Goal: Information Seeking & Learning: Find specific page/section

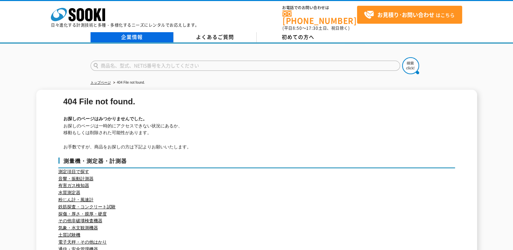
click at [138, 34] on link "企業情報" at bounding box center [131, 37] width 83 height 10
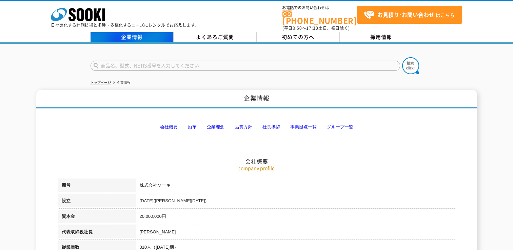
click at [125, 33] on link "企業情報" at bounding box center [131, 37] width 83 height 10
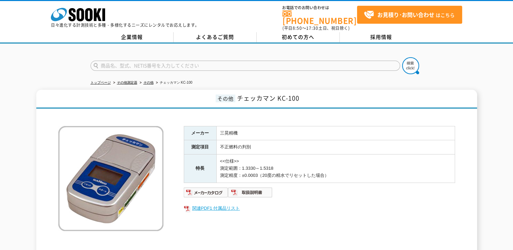
click at [220, 204] on link "関連PDF1 付属品リスト" at bounding box center [319, 208] width 271 height 9
click at [219, 188] on img at bounding box center [206, 192] width 44 height 11
click at [251, 187] on img at bounding box center [250, 192] width 44 height 11
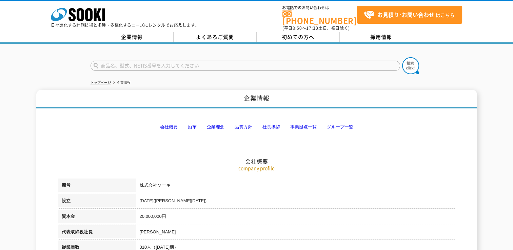
click at [301, 124] on link "事業拠点一覧" at bounding box center [303, 126] width 26 height 5
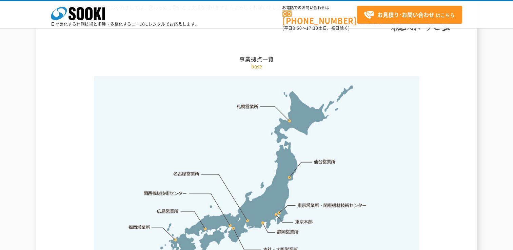
scroll to position [1394, 0]
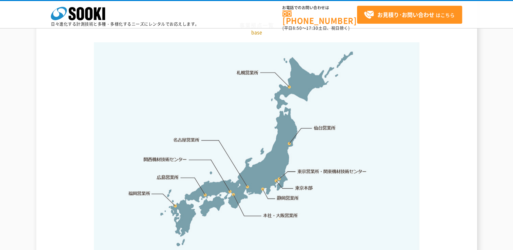
click at [314, 168] on link "東京営業所・関東機材技術センター" at bounding box center [332, 171] width 69 height 7
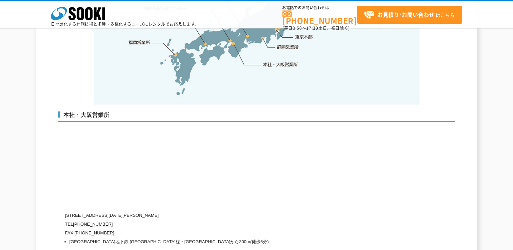
scroll to position [1576, 0]
